Goal: Task Accomplishment & Management: Use online tool/utility

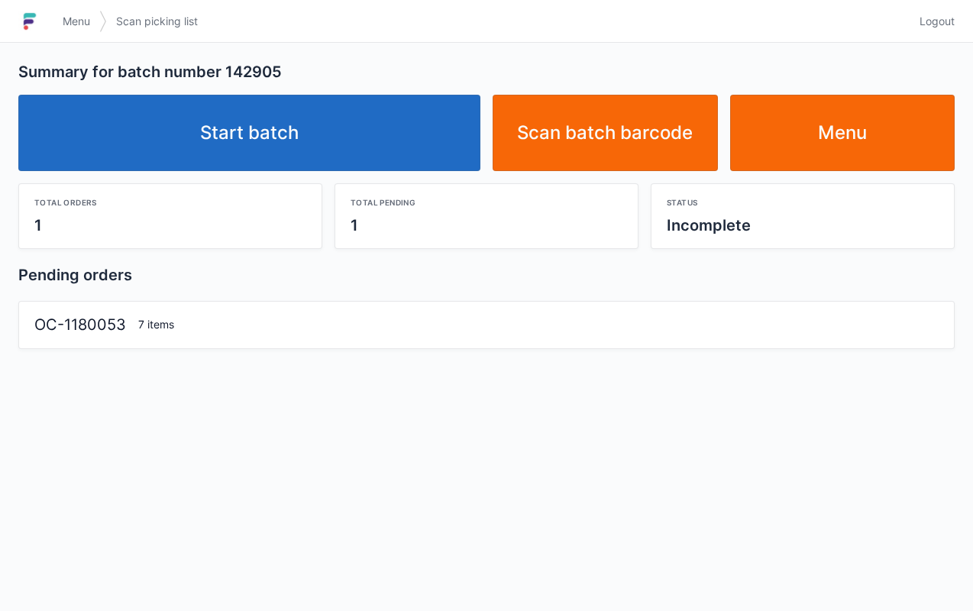
click at [403, 156] on link "Start batch" at bounding box center [249, 133] width 462 height 76
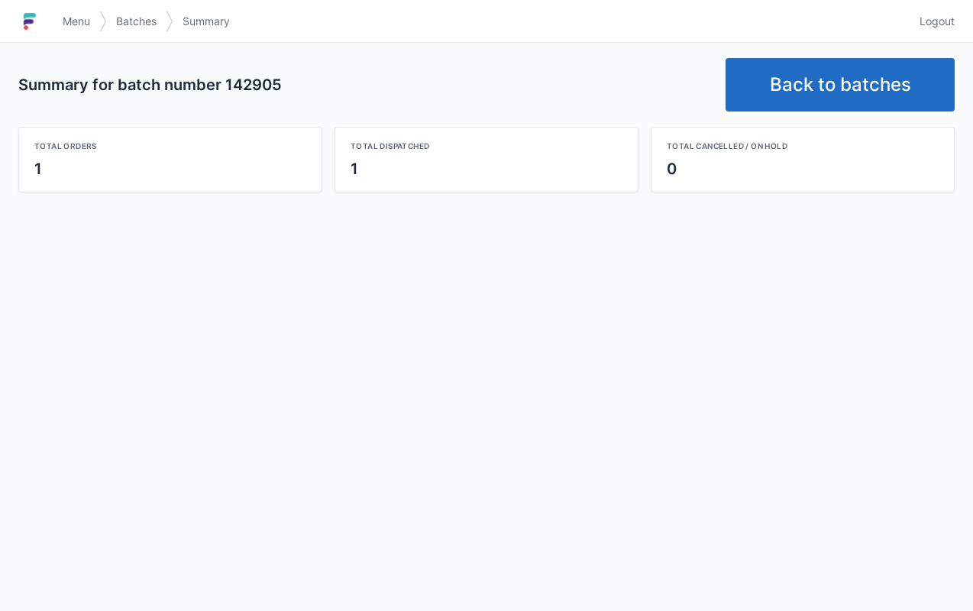
click at [831, 73] on link "Back to batches" at bounding box center [840, 84] width 229 height 53
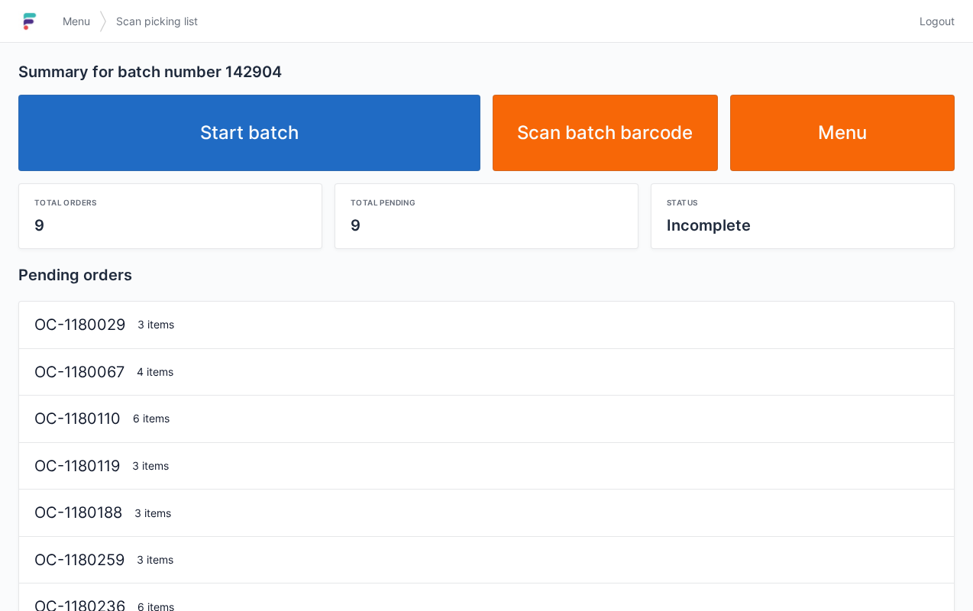
click at [458, 126] on link "Start batch" at bounding box center [249, 133] width 462 height 76
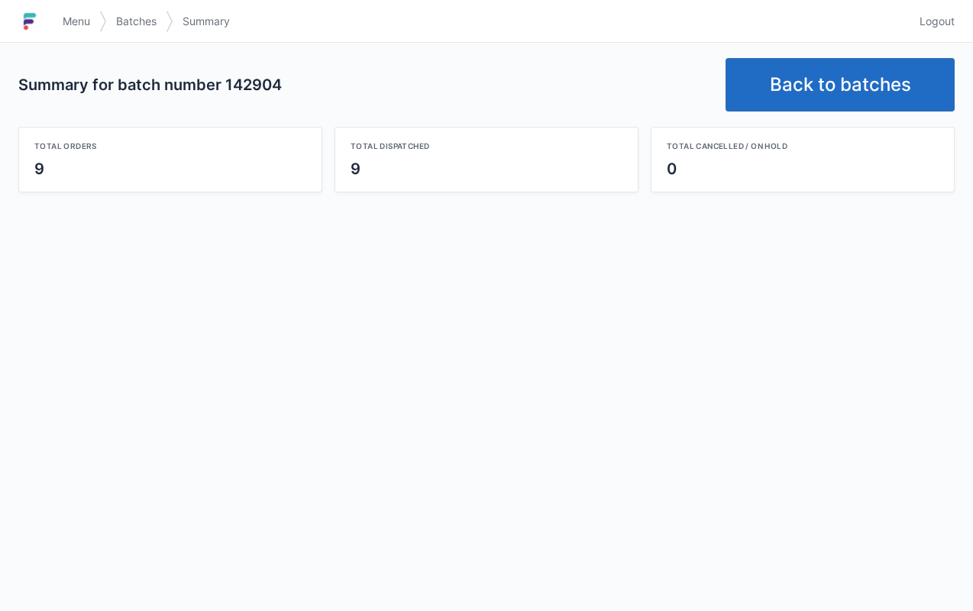
click at [858, 69] on link "Back to batches" at bounding box center [840, 84] width 229 height 53
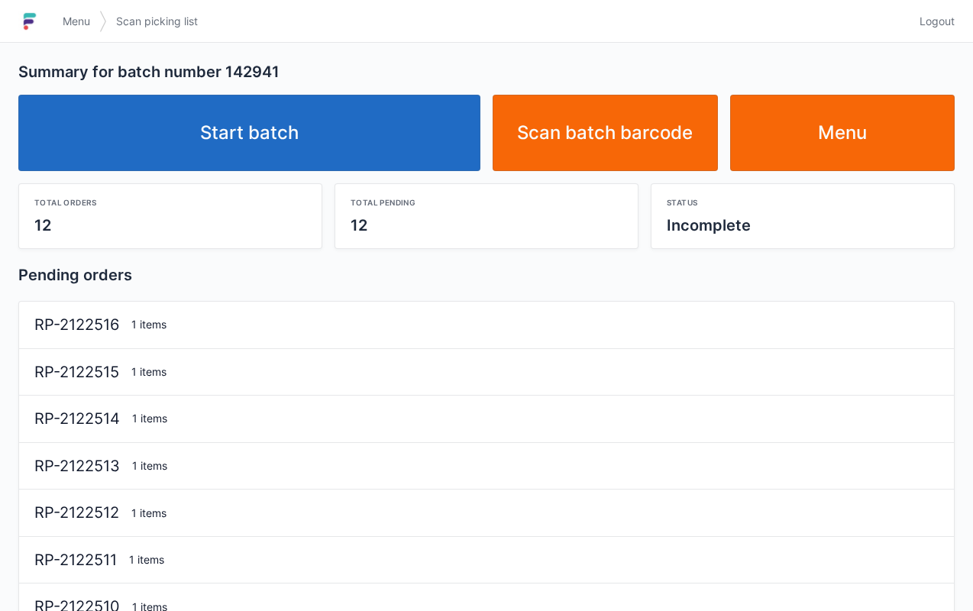
click at [400, 133] on link "Start batch" at bounding box center [249, 133] width 462 height 76
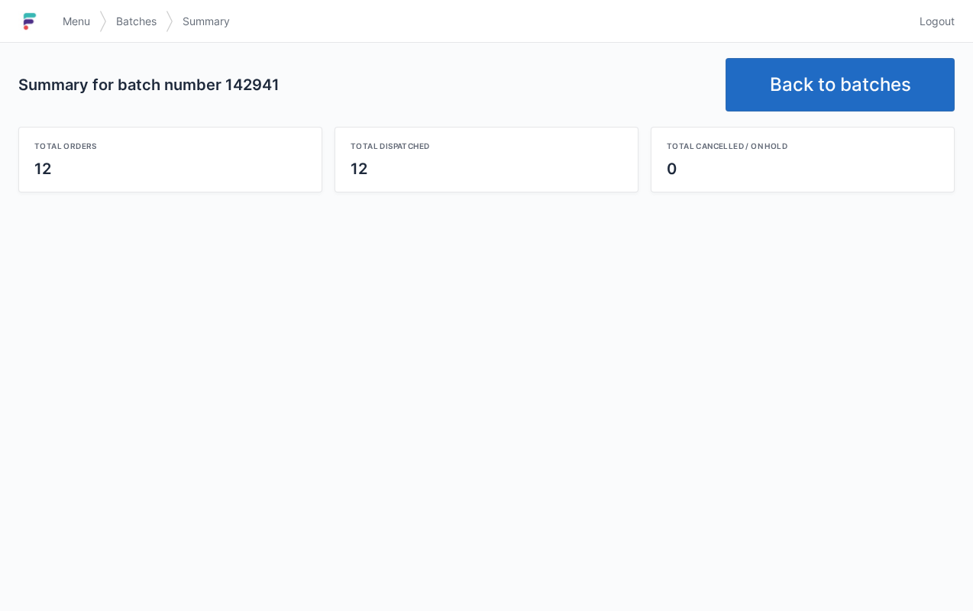
click at [848, 73] on link "Back to batches" at bounding box center [840, 84] width 229 height 53
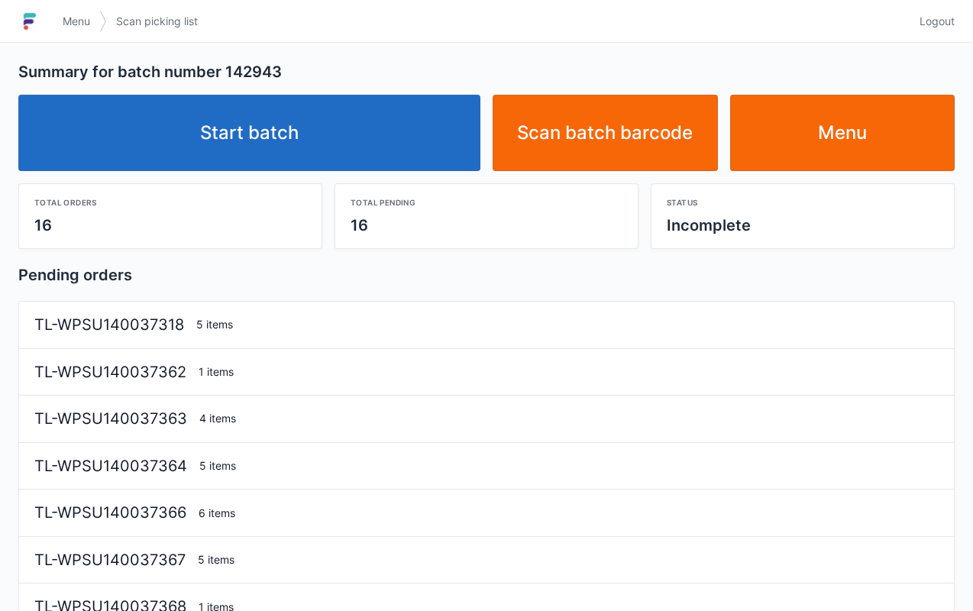
click at [374, 137] on link "Start batch" at bounding box center [249, 133] width 462 height 76
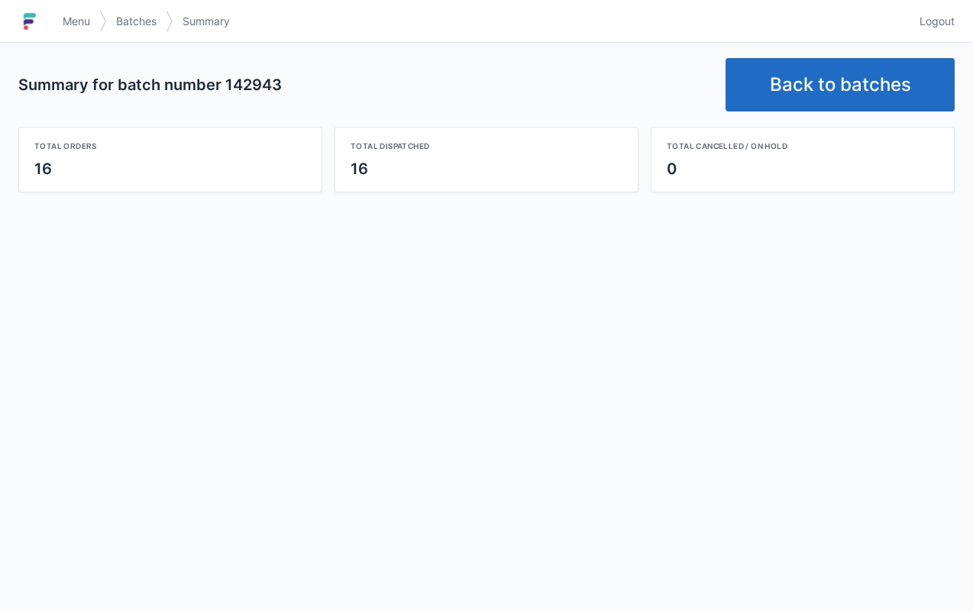
click at [848, 96] on link "Back to batches" at bounding box center [840, 84] width 229 height 53
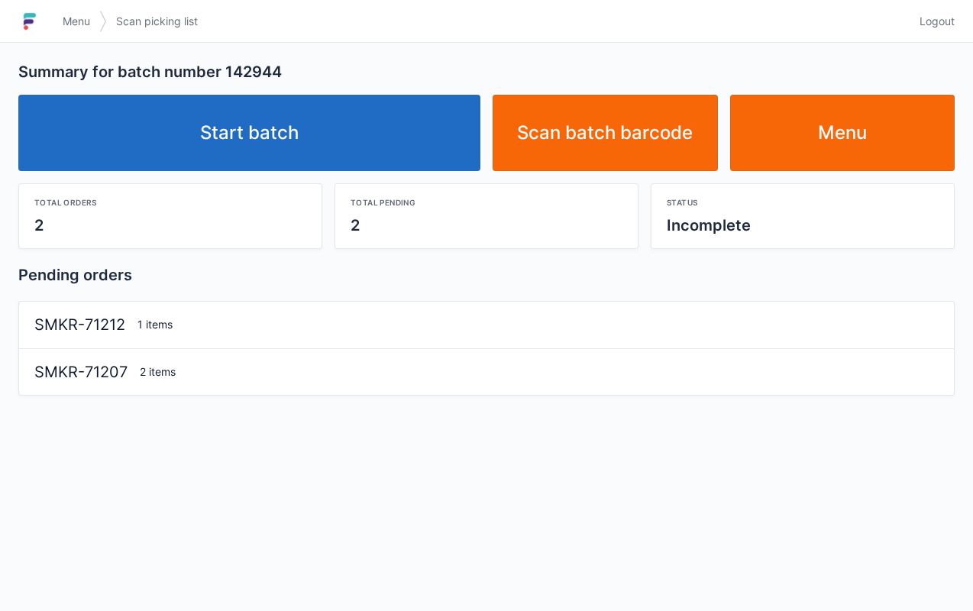
click at [412, 148] on link "Start batch" at bounding box center [249, 133] width 462 height 76
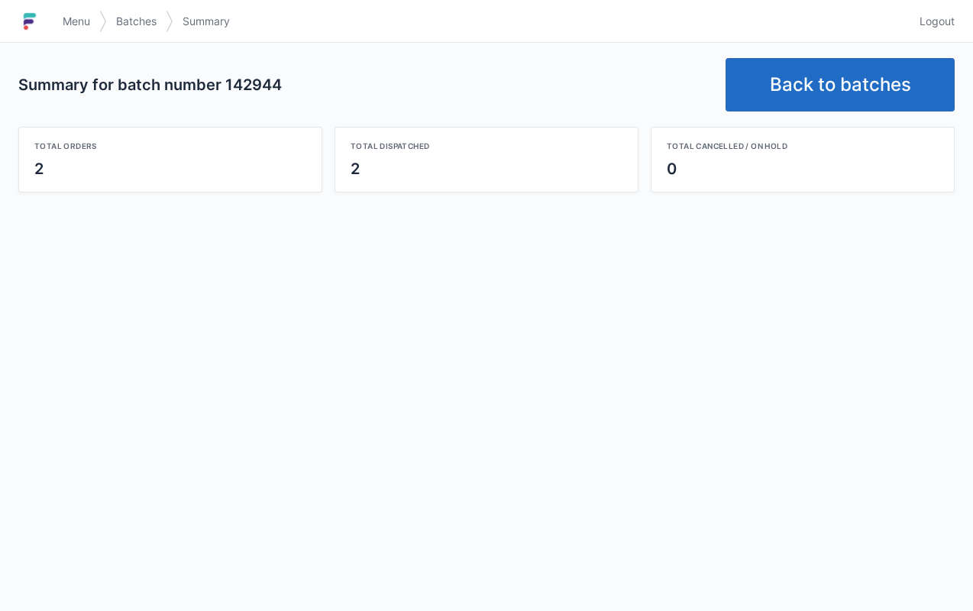
click at [839, 81] on link "Back to batches" at bounding box center [840, 84] width 229 height 53
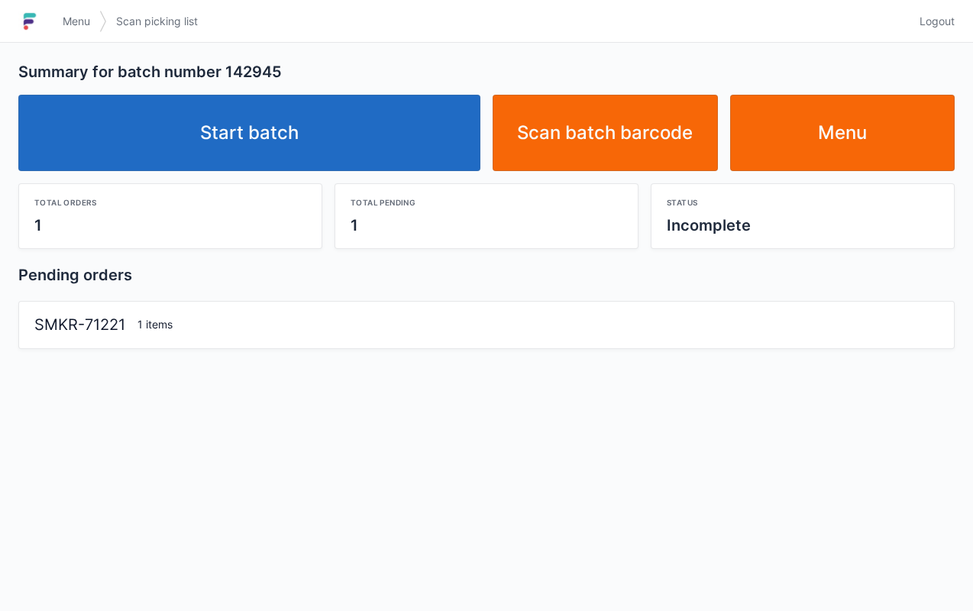
click at [383, 131] on link "Start batch" at bounding box center [249, 133] width 462 height 76
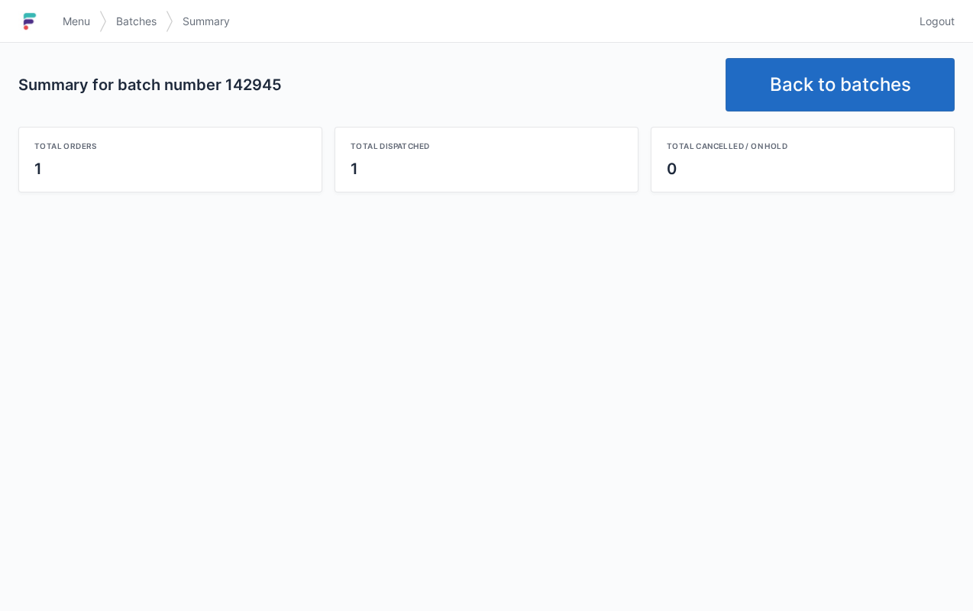
click at [810, 78] on link "Back to batches" at bounding box center [840, 84] width 229 height 53
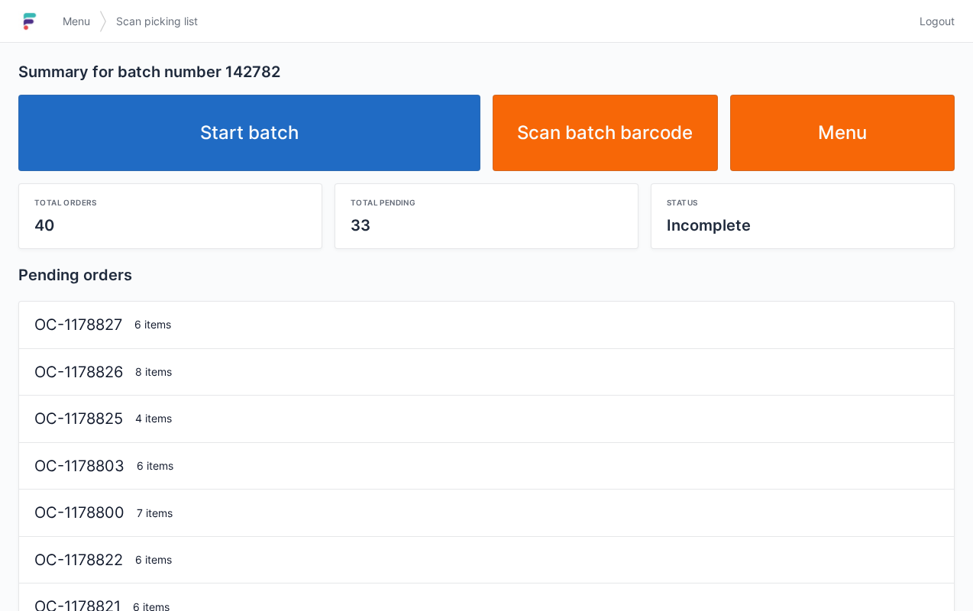
click at [364, 133] on link "Start batch" at bounding box center [249, 133] width 462 height 76
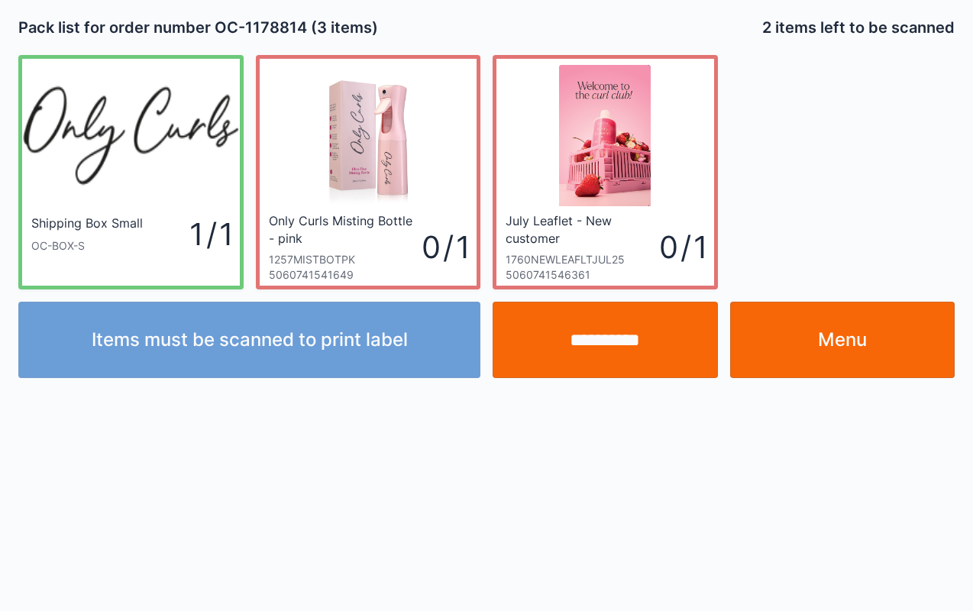
click at [866, 342] on link "Menu" at bounding box center [842, 340] width 225 height 76
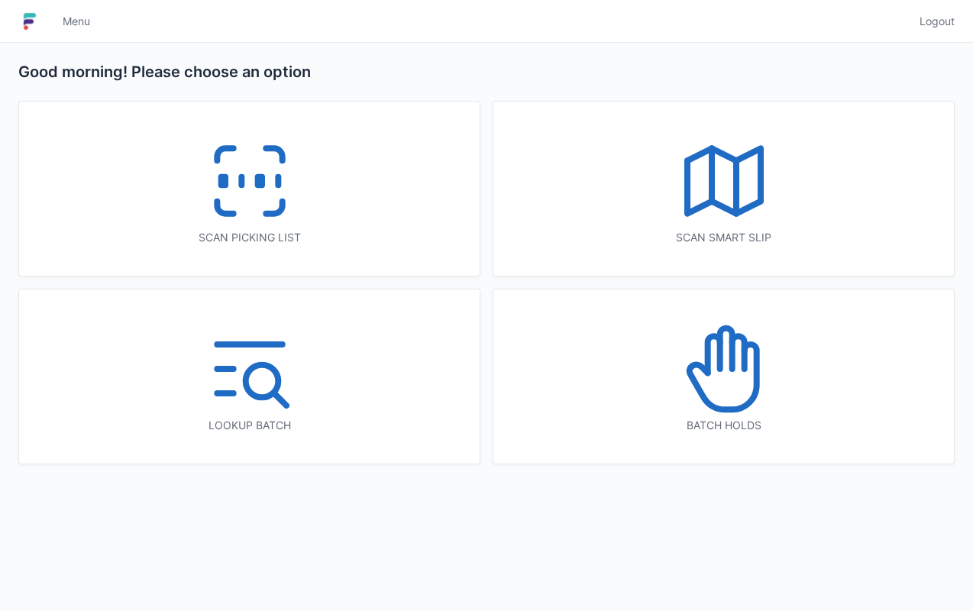
click at [266, 183] on icon at bounding box center [250, 181] width 98 height 98
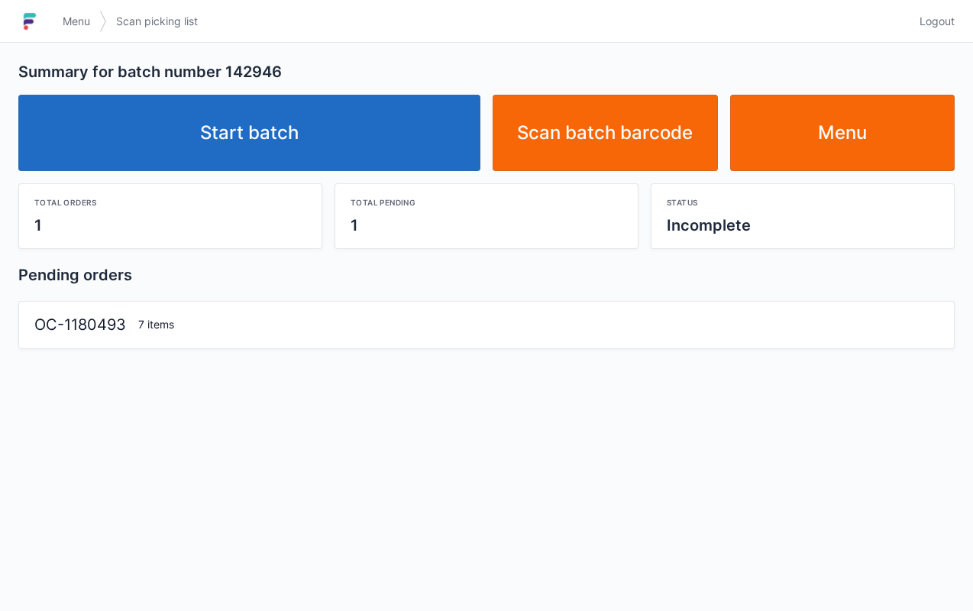
click at [418, 140] on link "Start batch" at bounding box center [249, 133] width 462 height 76
